Goal: Information Seeking & Learning: Compare options

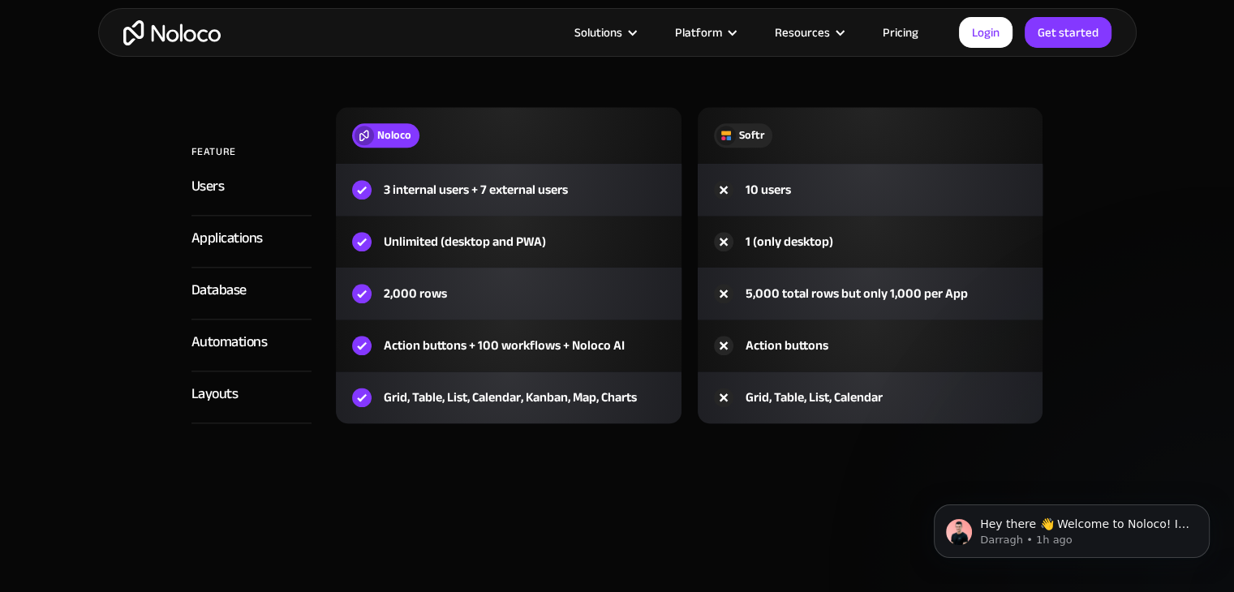
scroll to position [1947, 0]
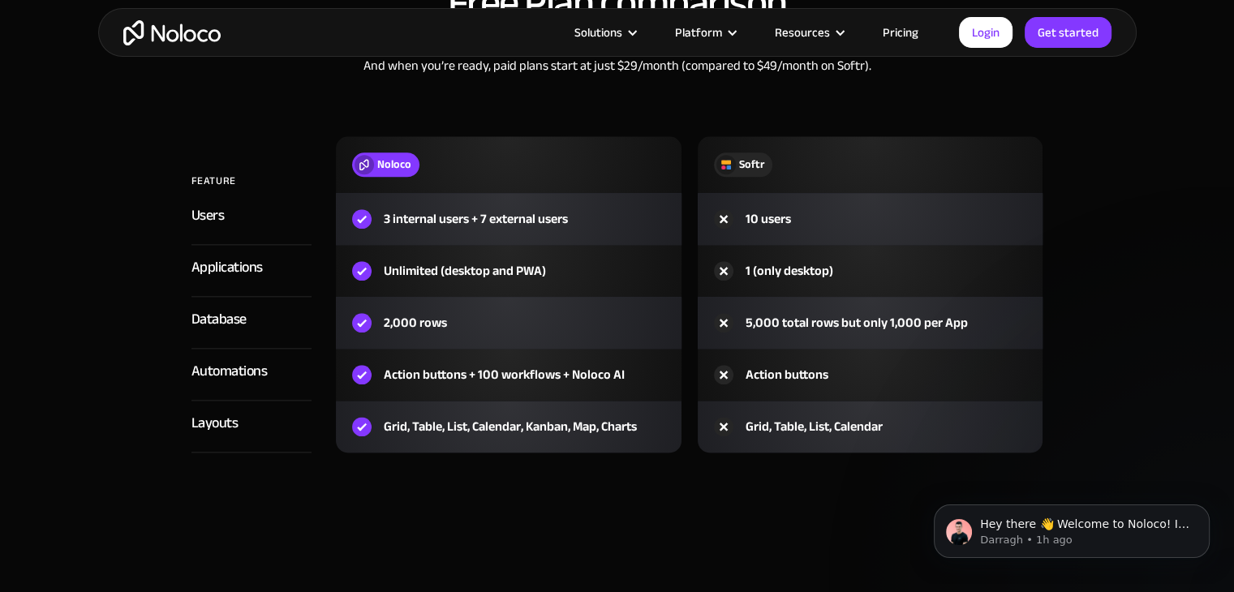
click at [450, 431] on div "Grid, Table, List, Calendar, Kanban, Map, Charts" at bounding box center [510, 426] width 253 height 19
click at [215, 270] on div "Applications" at bounding box center [227, 268] width 71 height 24
click at [258, 264] on div "Applications" at bounding box center [227, 268] width 71 height 24
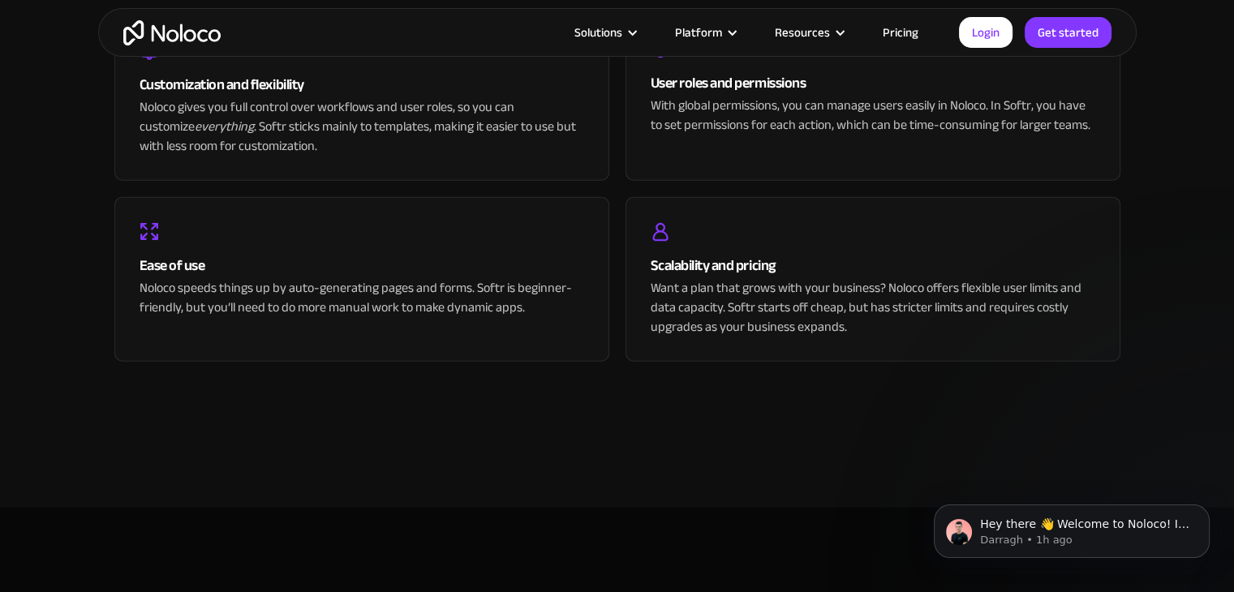
scroll to position [3699, 0]
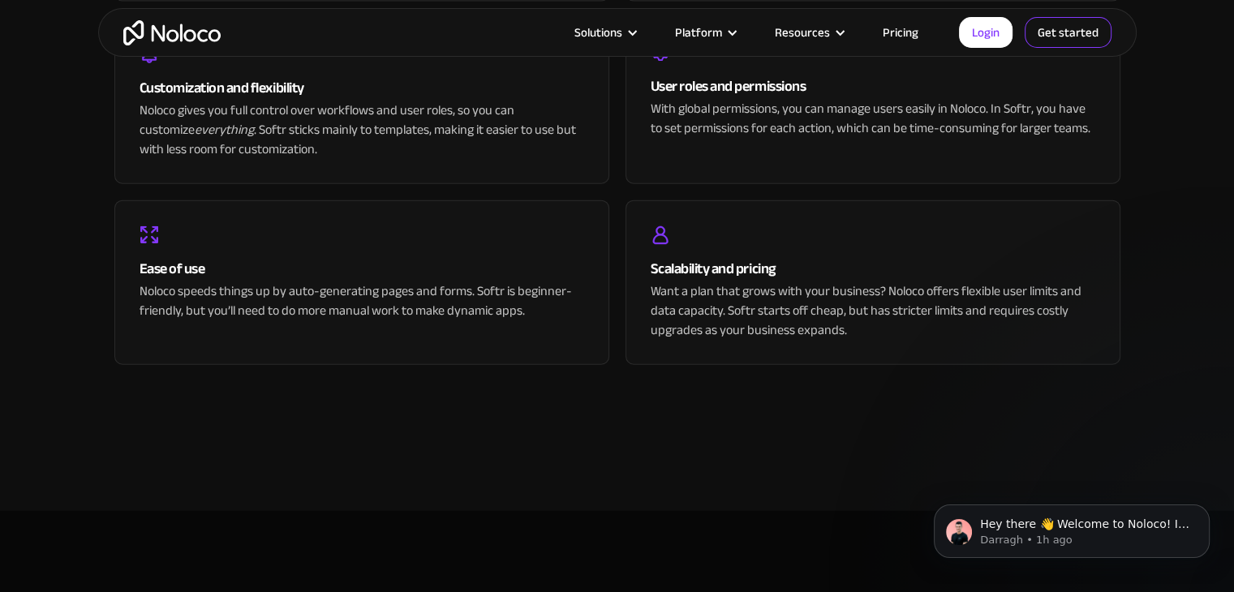
click at [1065, 36] on link "Get started" at bounding box center [1068, 32] width 87 height 31
click at [915, 30] on link "Pricing" at bounding box center [901, 32] width 76 height 21
